Goal: Use online tool/utility

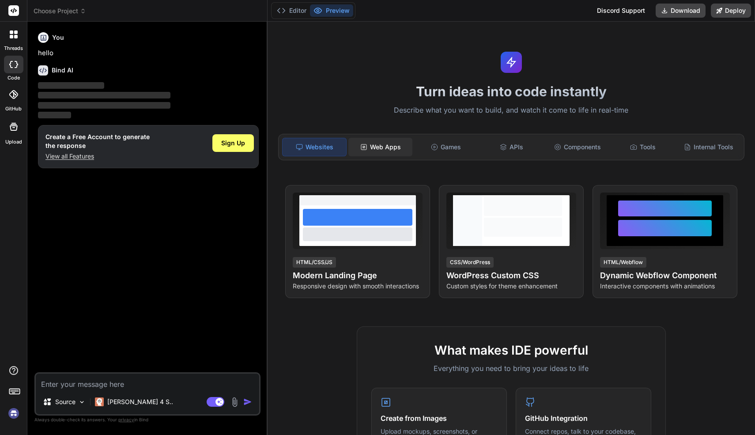
click at [390, 146] on div "Web Apps" at bounding box center [381, 147] width 64 height 19
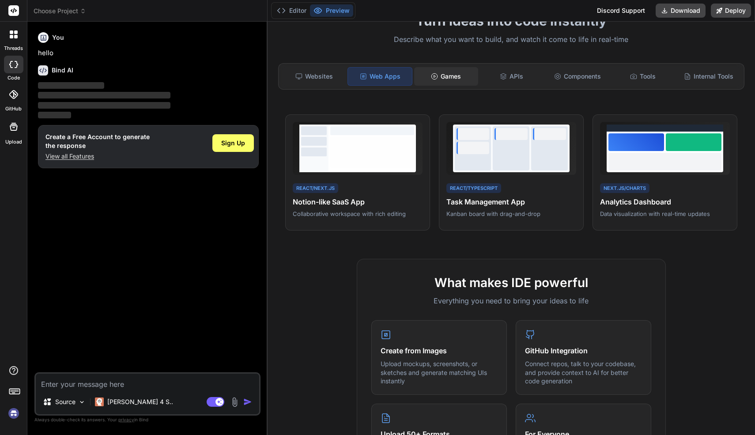
scroll to position [72, 0]
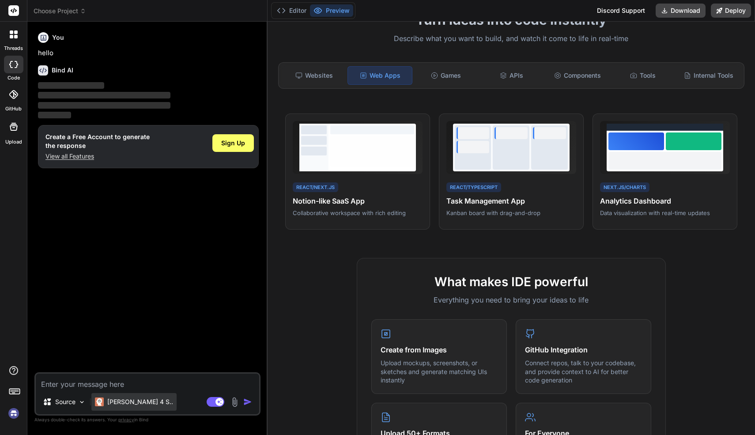
click at [134, 402] on p "[PERSON_NAME] 4 S.." at bounding box center [140, 402] width 66 height 9
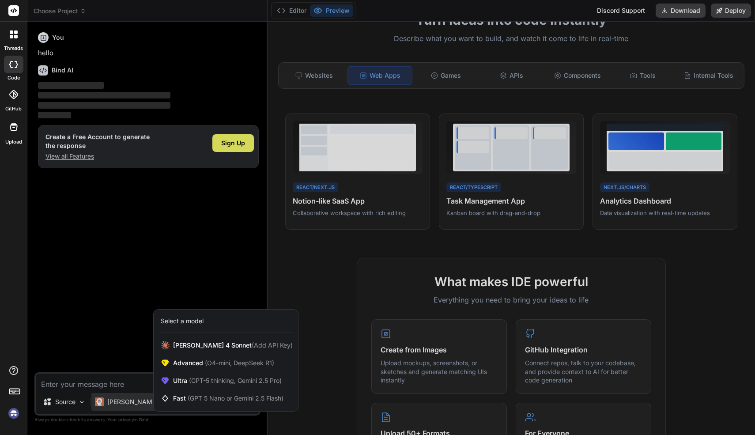
click at [135, 386] on div at bounding box center [377, 217] width 755 height 435
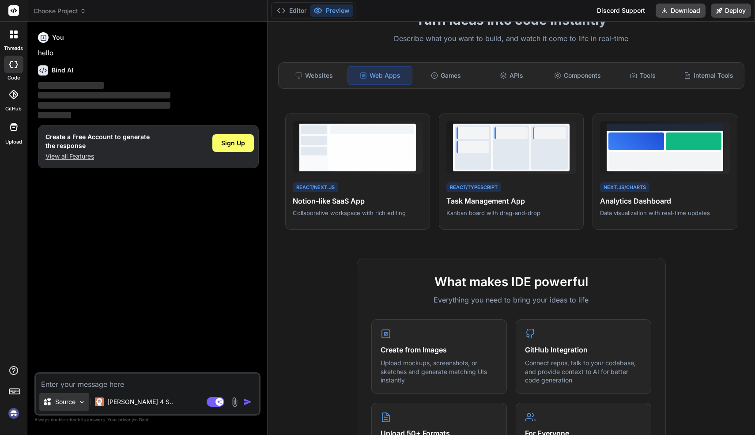
click at [63, 405] on p "Source" at bounding box center [65, 402] width 20 height 9
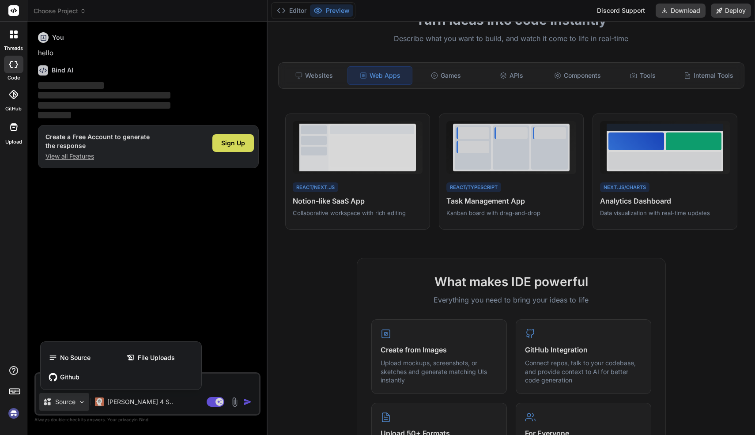
click at [63, 405] on div at bounding box center [377, 217] width 755 height 435
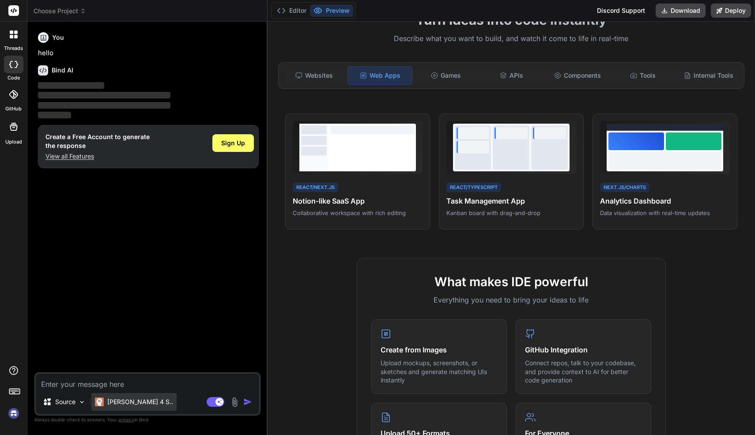
click at [123, 404] on p "[PERSON_NAME] 4 S.." at bounding box center [140, 402] width 66 height 9
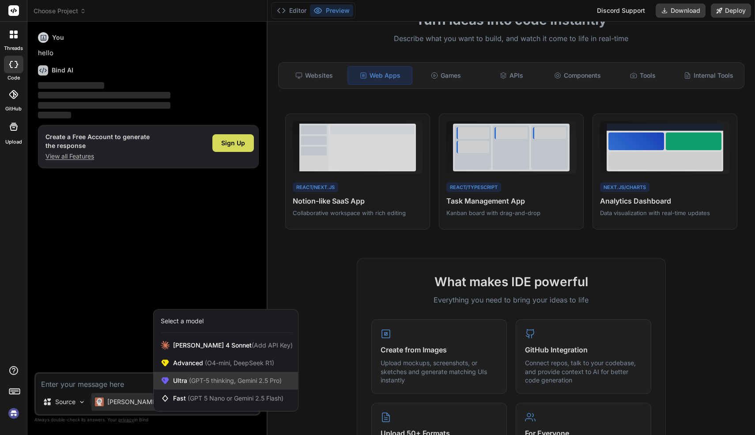
click at [174, 382] on span "Ultra (GPT-5 thinking, Gemini 2.5 Pro)" at bounding box center [227, 380] width 109 height 9
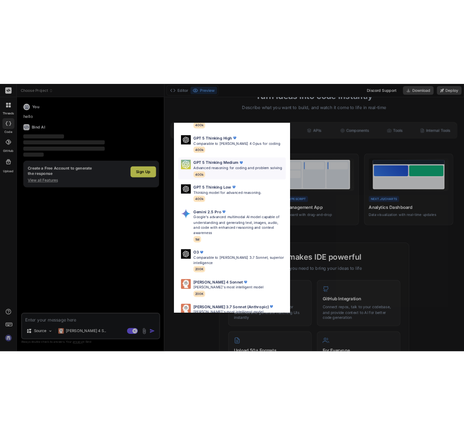
scroll to position [0, 0]
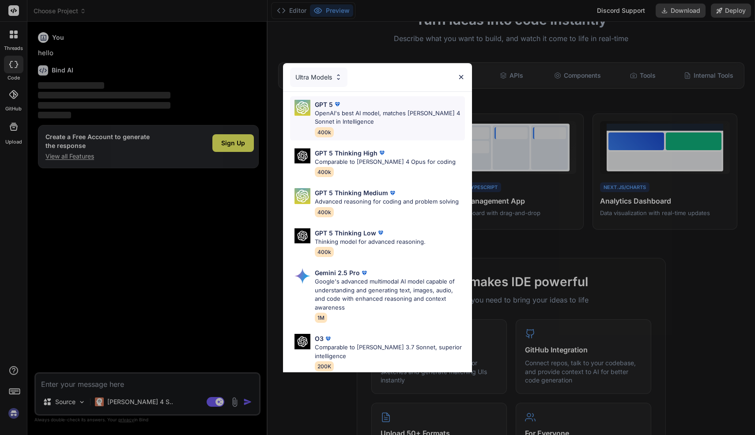
click at [362, 126] on div "GPT 5 OpenAI's best AI model, matches [PERSON_NAME] 4 Sonnet in Intelligence 40…" at bounding box center [390, 118] width 150 height 37
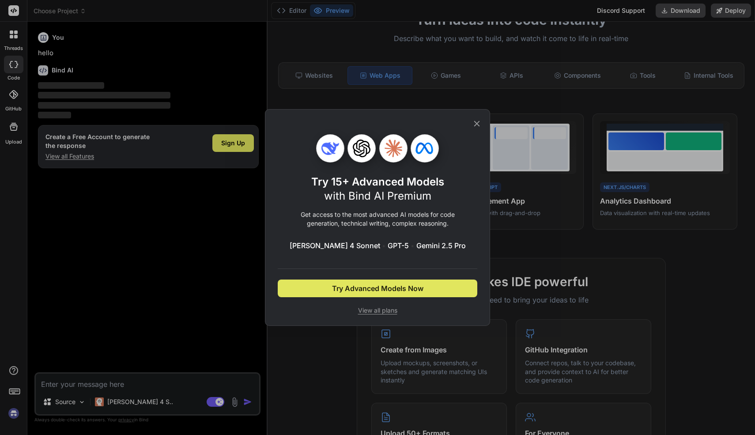
click at [378, 287] on span "Try Advanced Models Now" at bounding box center [377, 288] width 91 height 11
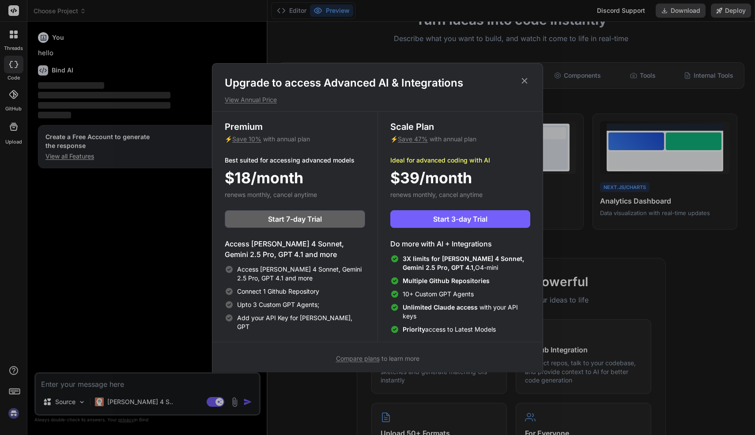
type textarea "x"
